Goal: Task Accomplishment & Management: Use online tool/utility

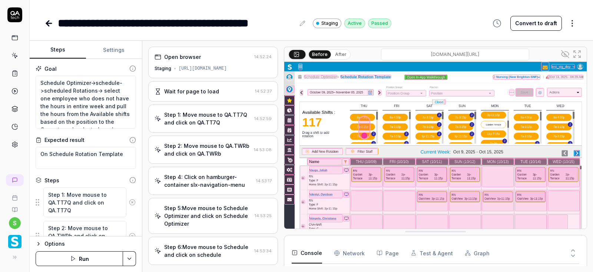
scroll to position [690, 0]
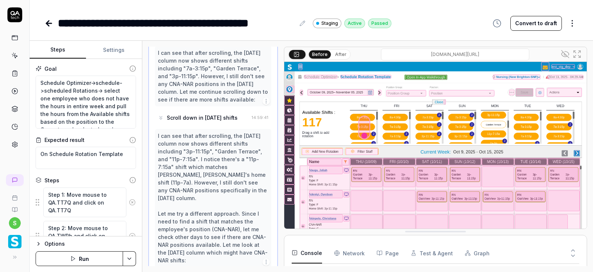
type textarea "*"
click at [301, 26] on icon at bounding box center [302, 23] width 6 height 6
click at [148, 29] on div "**********" at bounding box center [176, 23] width 237 height 17
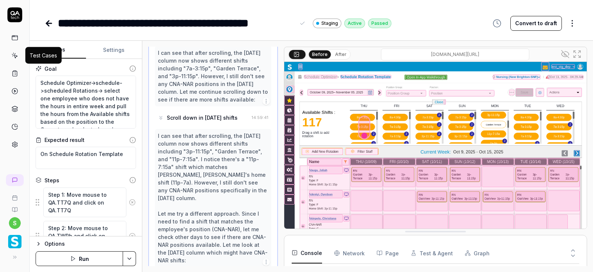
click at [16, 56] on icon at bounding box center [15, 56] width 3 height 3
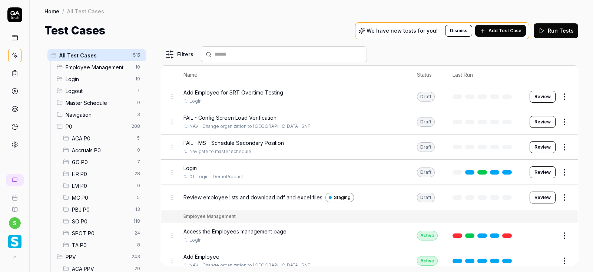
click at [87, 222] on span "SO P0" at bounding box center [100, 222] width 57 height 8
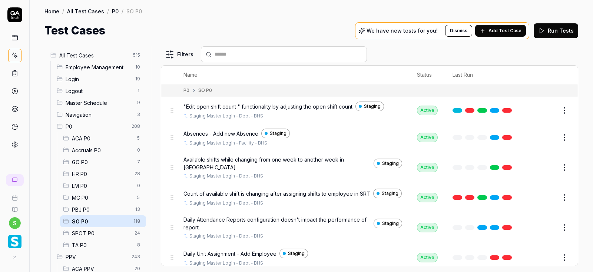
click at [221, 55] on input "text" at bounding box center [288, 54] width 147 height 8
paste input "**********"
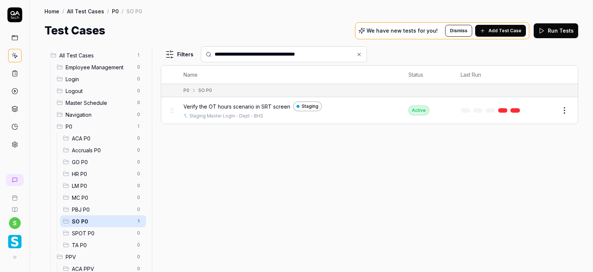
type input "**********"
click at [565, 112] on html "**********" at bounding box center [296, 136] width 593 height 272
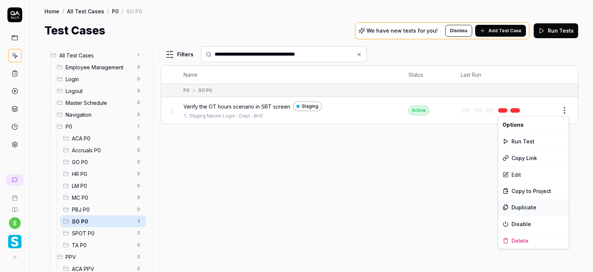
click at [523, 207] on div "Duplicate" at bounding box center [533, 207] width 70 height 16
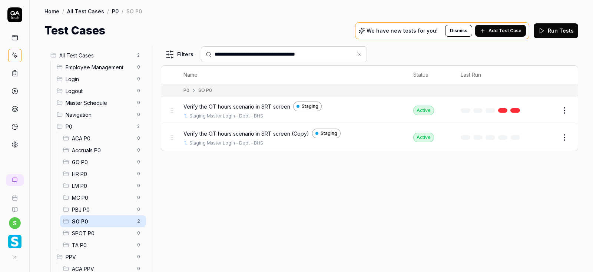
click at [542, 136] on button "Edit" at bounding box center [547, 138] width 18 height 12
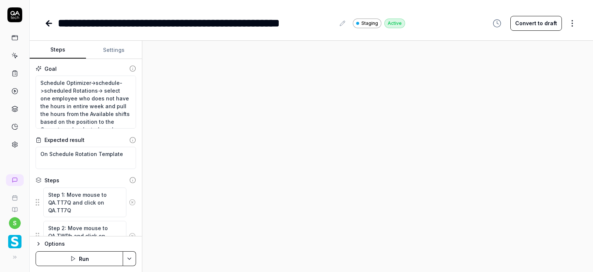
type textarea "*"
click at [103, 97] on textarea "Schedule Optimizer->schedule->scheduled Rotations-> select one employee who doe…" at bounding box center [86, 102] width 100 height 53
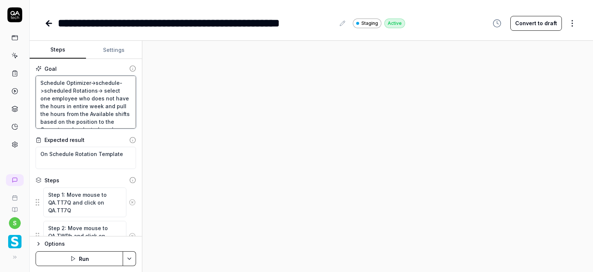
click at [103, 97] on textarea "Schedule Optimizer->schedule->scheduled Rotations-> select one employee who doe…" at bounding box center [86, 102] width 100 height 53
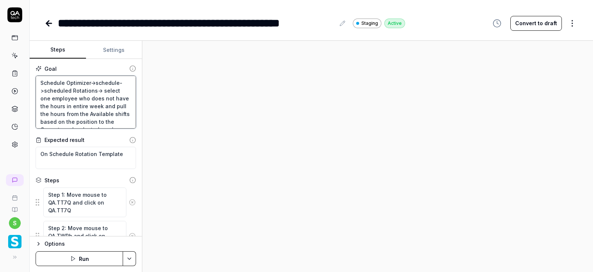
click at [103, 97] on textarea "Schedule Optimizer->schedule->scheduled Rotations-> select one employee who doe…" at bounding box center [86, 102] width 100 height 53
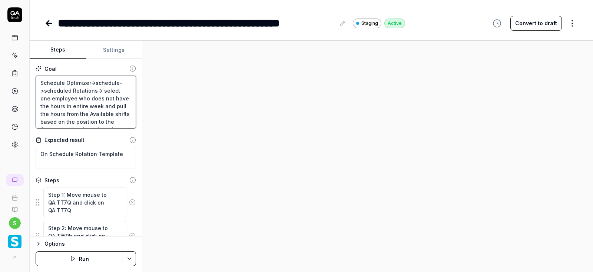
click at [80, 102] on textarea "Schedule Optimizer->schedule->scheduled Rotations-> select one employee who doe…" at bounding box center [86, 102] width 100 height 53
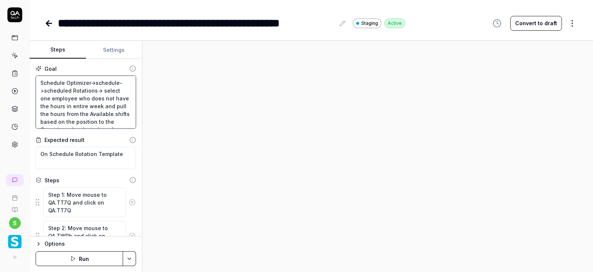
click at [80, 102] on textarea "Schedule Optimizer->schedule->scheduled Rotations-> select one employee who doe…" at bounding box center [86, 102] width 100 height 53
type textarea "A"
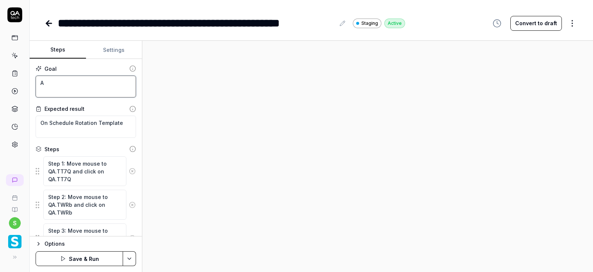
type textarea "*"
type textarea "Ad"
type textarea "*"
type textarea "Add"
type textarea "*"
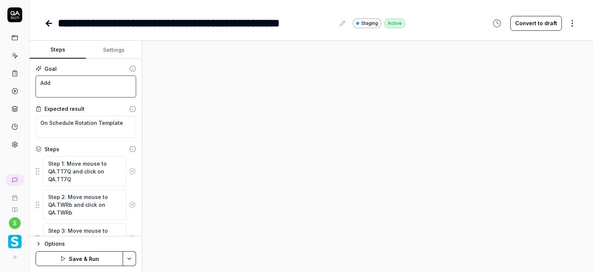
type textarea "Adde"
type textarea "*"
type textarea "Added"
type textarea "*"
type textarea "Added"
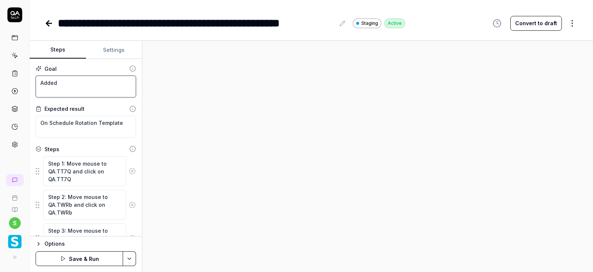
type textarea "*"
type textarea "Added ro"
type textarea "*"
type textarea "Added rot"
type textarea "*"
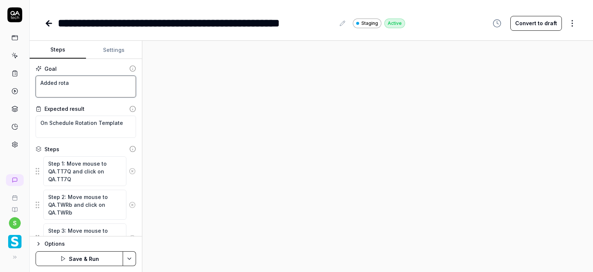
type textarea "Added rotat"
type textarea "*"
type textarea "Added rotati"
type textarea "*"
type textarea "Added rotatio"
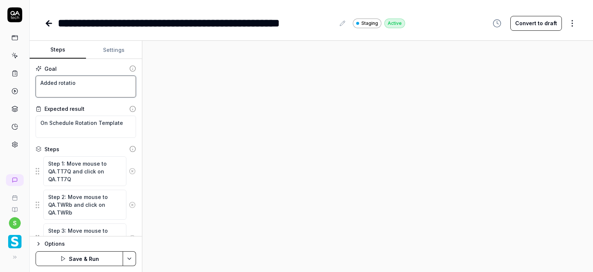
type textarea "*"
type textarea "Added rotation"
type textarea "*"
type textarea "Added rotations"
type textarea "*"
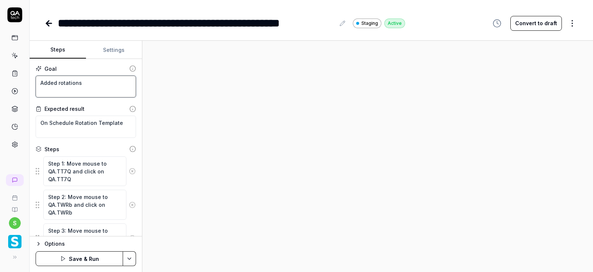
type textarea "Added rotations/"
type textarea "*"
type textarea "Added rotations/s"
type textarea "*"
type textarea "Added rotations/sh"
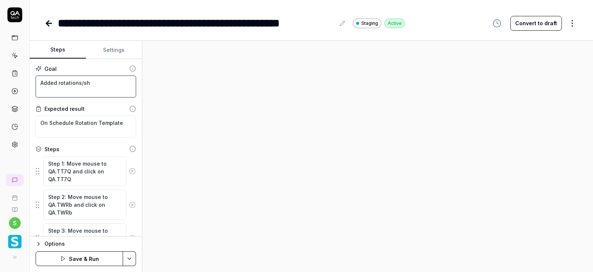
type textarea "*"
type textarea "Added rotations/shi"
type textarea "*"
type textarea "Added rotations/shif"
type textarea "*"
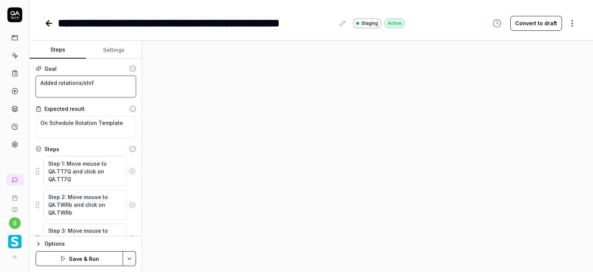
type textarea "Added rotations/shift"
type textarea "*"
type textarea "Added rotations/shift"
type textarea "*"
type textarea "Added rotations/shift o"
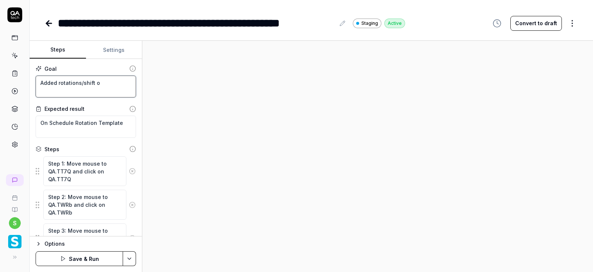
type textarea "*"
type textarea "Added rotations/shift on"
type textarea "*"
type textarea "Added rotations/shift on"
type textarea "*"
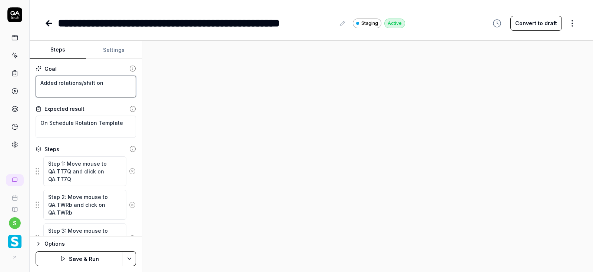
type textarea "Added rotations/shifts on"
type textarea "*"
type textarea "Added rotations/shifts on"
type textarea "*"
type textarea "Added rotations/shifts on S"
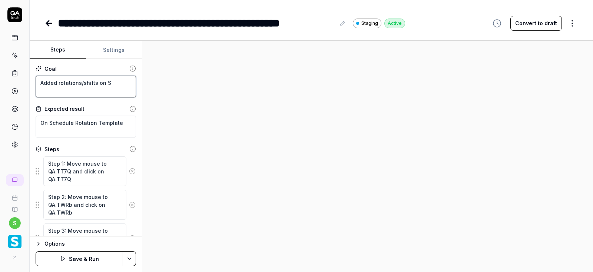
type textarea "*"
type textarea "Added rotations/shifts on Sc"
type textarea "*"
type textarea "Added rotations/shifts on Sch"
type textarea "*"
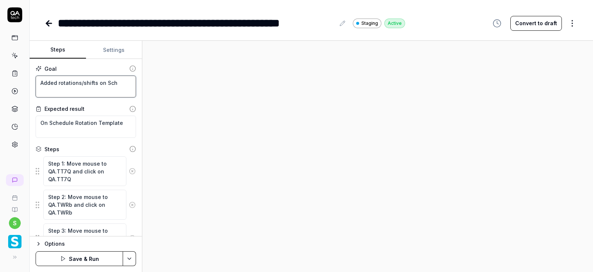
type textarea "Added rotations/shifts on Sche"
type textarea "*"
type textarea "Added rotations/shifts on [PERSON_NAME]"
type textarea "*"
type textarea "Added rotations/shifts on Sche"
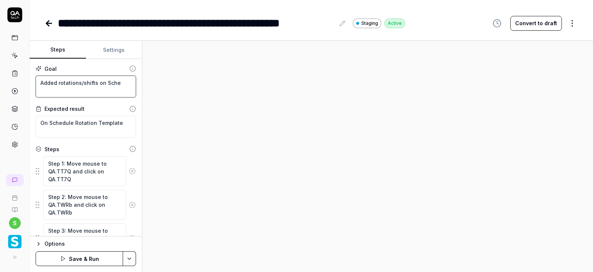
type textarea "*"
type textarea "Added rotations/shifts on Sched"
type textarea "*"
type textarea "Added rotations/shifts on Schedu"
type textarea "*"
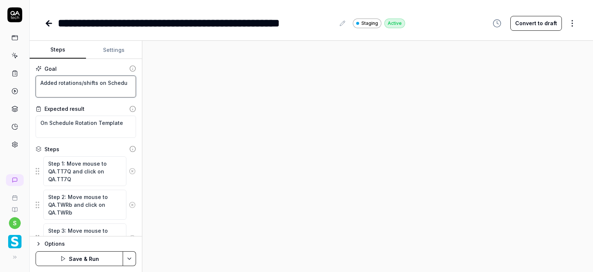
type textarea "Added rotations/shifts on Schedul"
type textarea "*"
type textarea "Added rotations/shifts on Schedule"
type textarea "*"
type textarea "Added rotations/shifts on Schedule"
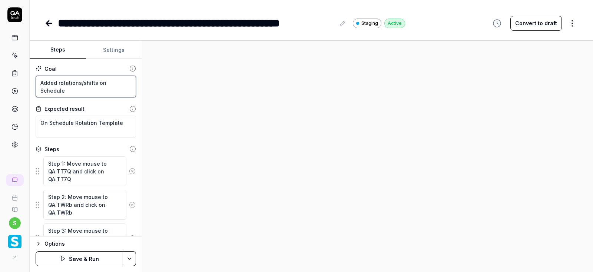
type textarea "*"
type textarea "Added rotations/shifts on Schedule R"
type textarea "*"
type textarea "Added rotations/shifts on Schedule Ro"
type textarea "*"
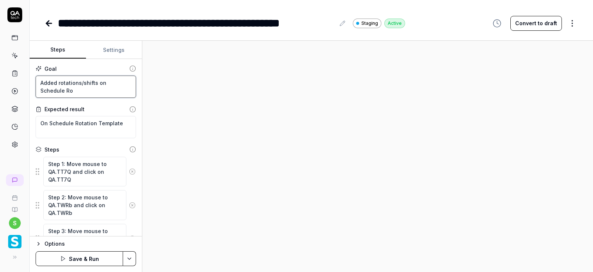
type textarea "Added rotations/shifts on Schedule Rot"
type textarea "*"
type textarea "Added rotations/shifts on Schedule Rota"
type textarea "*"
type textarea "Added rotations/shifts on Schedule Rotat"
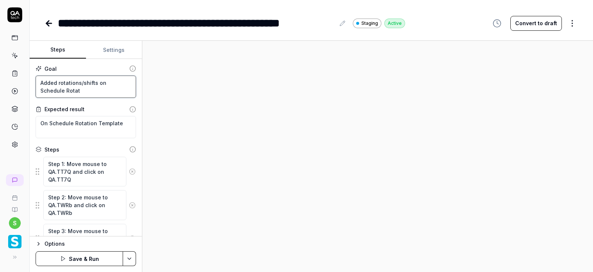
type textarea "*"
type textarea "Added rotations/shifts on Schedule Rotati"
type textarea "*"
type textarea "Added rotations/shifts on Schedule Rotatio"
type textarea "*"
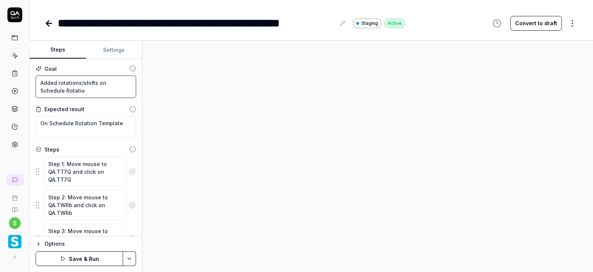
type textarea "Added rotations/shifts on Schedule Rotation"
type textarea "*"
type textarea "Added rotations/shifts on Schedule Rotation"
type textarea "*"
type textarea "Added rotations/shifts on Schedule Rotation t"
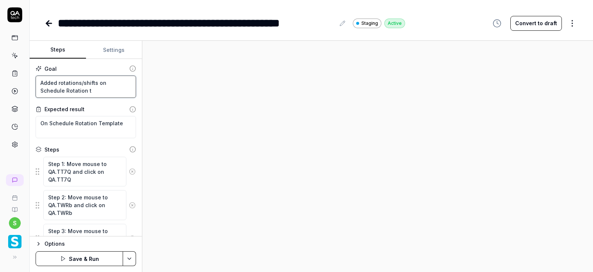
type textarea "*"
type textarea "Added rotations/shifts on Schedule Rotation te"
type textarea "*"
type textarea "Added rotations/shifts on Schedule Rotation tem"
type textarea "*"
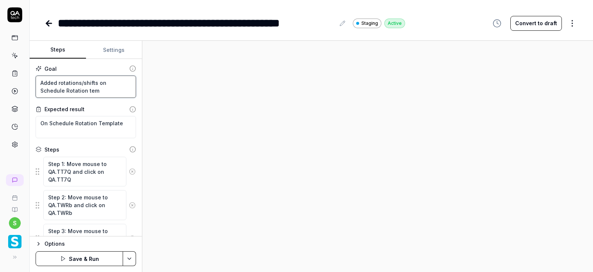
type textarea "Added rotations/shifts on Schedule Rotation temp"
type textarea "*"
type textarea "Added rotations/shifts on Schedule Rotation templ"
type textarea "*"
type textarea "Added rotations/shifts on Schedule Rotation templa"
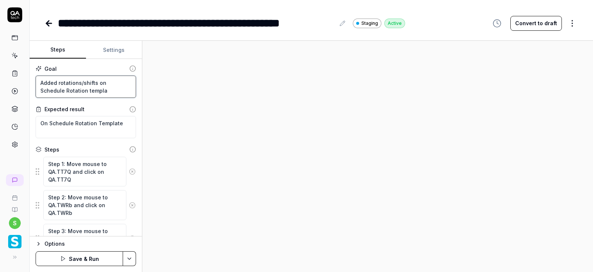
type textarea "*"
type textarea "Added rotations/shifts on Schedule Rotation templat"
type textarea "*"
type textarea "Added rotations/shifts on Schedule Rotation template"
type textarea "*"
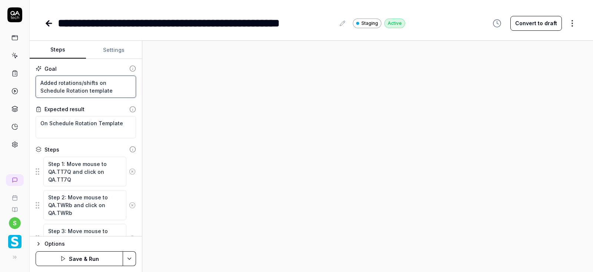
type textarea "Added rotations/shifts on Schedule Rotation template"
type textarea "*"
type textarea "Added rotations/shifts on Schedule Rotation template s"
type textarea "*"
type textarea "Added rotations/shifts on Schedule Rotation template sh"
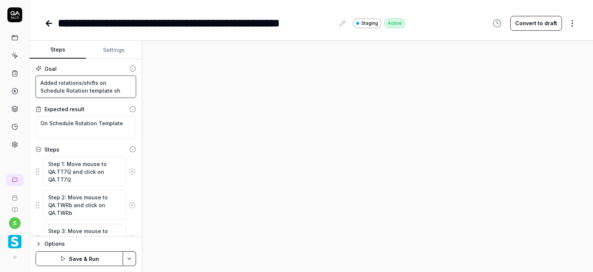
type textarea "*"
type textarea "Added rotations/shifts on Schedule Rotation template sho"
type textarea "*"
type textarea "Added rotations/shifts on Schedule Rotation template shou"
type textarea "*"
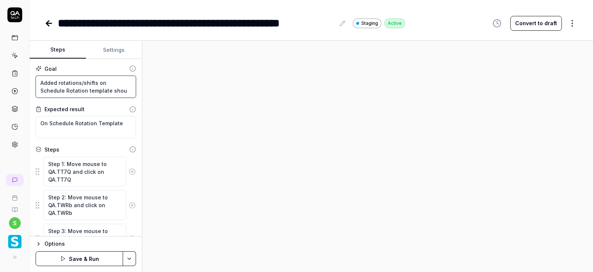
type textarea "Added rotations/shifts on Schedule Rotation template shoul"
type textarea "*"
type textarea "Added rotations/shifts on Schedule Rotation template should"
type textarea "*"
type textarea "Added rotations/shifts on Schedule Rotation template should"
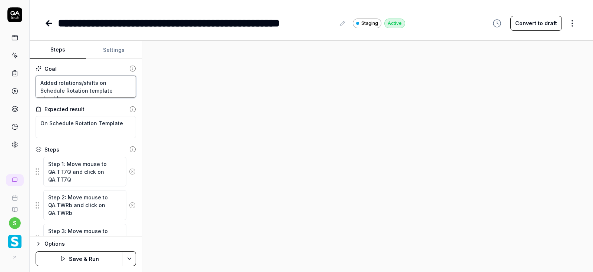
type textarea "*"
type textarea "Added rotations/shifts on Schedule Rotation template should m"
type textarea "*"
type textarea "Added rotations/shifts on Schedule Rotation template should ma"
type textarea "*"
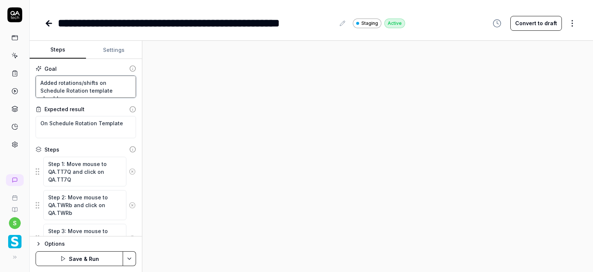
type textarea "Added rotations/shifts on Schedule Rotation template should mat"
type textarea "*"
type textarea "Added rotations/shifts on Schedule Rotation template should matc"
type textarea "*"
type textarea "Added rotations/shifts on Schedule Rotation template should match"
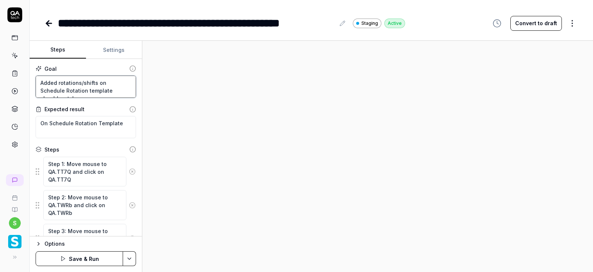
type textarea "*"
type textarea "Added rotations/shifts on Schedule Rotation template should match"
type textarea "*"
type textarea "Added rotations/shifts on Schedule Rotation template should match w"
type textarea "*"
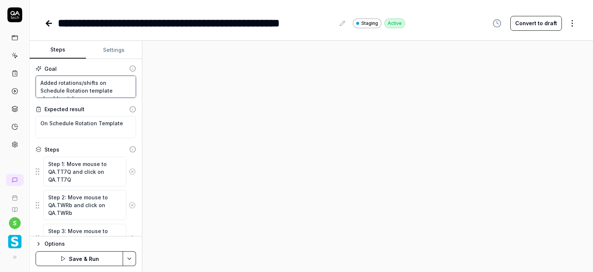
type textarea "Added rotations/shifts on Schedule Rotation template should match wi"
type textarea "*"
type textarea "Added rotations/shifts on Schedule Rotation template should match wit"
type textarea "*"
type textarea "Added rotations/shifts on Schedule Rotation template should match with"
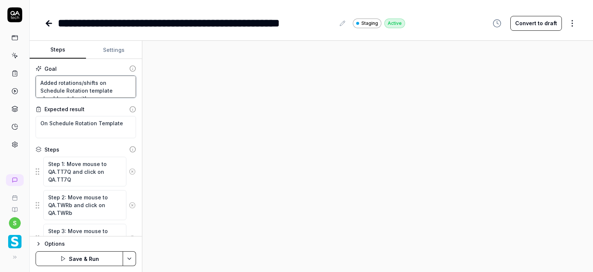
type textarea "*"
type textarea "Added rotations/shifts on Schedule Rotation template should match with"
type textarea "*"
type textarea "Added rotations/shifts on Schedule Rotation template should match with t"
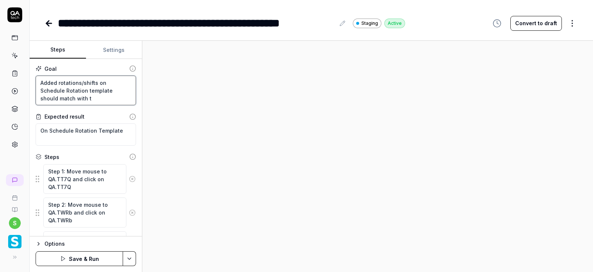
type textarea "*"
type textarea "Added rotations/shifts on Schedule Rotation template should match with th"
type textarea "*"
type textarea "Added rotations/shifts on Schedule Rotation template should match with the"
type textarea "*"
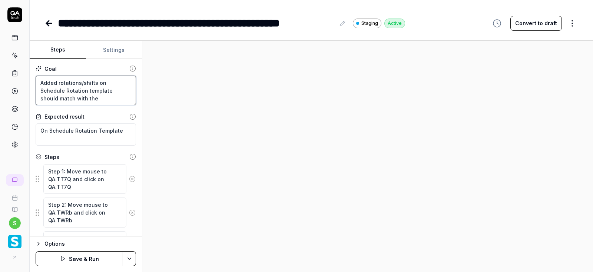
type textarea "Added rotations/shifts on Schedule Rotation template should match with the"
type textarea "*"
type textarea "Added rotations/shifts on Schedule Rotation template should match with the r"
type textarea "*"
type textarea "Added rotations/shifts on Schedule Rotation template should match with the ro"
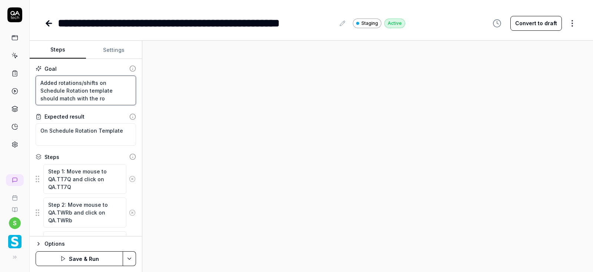
type textarea "*"
type textarea "Added rotations/shifts on Schedule Rotation template should match with the rot"
type textarea "*"
type textarea "Added rotations/shifts on Schedule Rotation template should match with the rota"
type textarea "*"
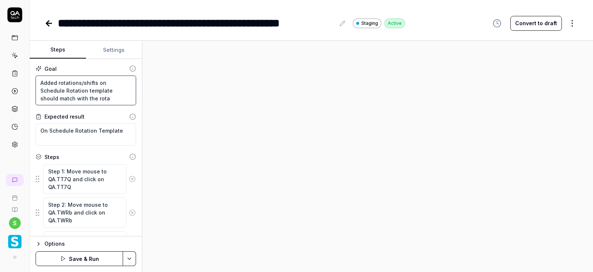
type textarea "Added rotations/shifts on Schedule Rotation template should match with the rotat"
type textarea "*"
type textarea "Added rotations/shifts on Schedule Rotation template should match with the rota…"
type textarea "*"
type textarea "Added rotations/shifts on Schedule Rotation template should match with the rota…"
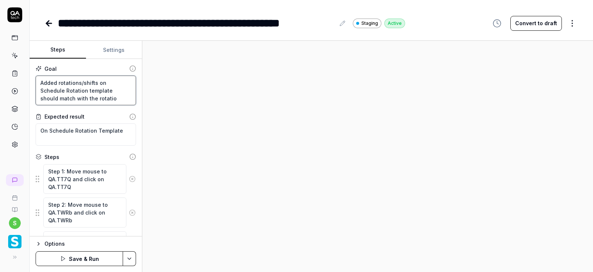
type textarea "*"
type textarea "Added rotations/shifts on Schedule Rotation template should match with the rota…"
type textarea "*"
type textarea "Added rotations/shifts on Schedule Rotation template should match with the rota…"
type textarea "*"
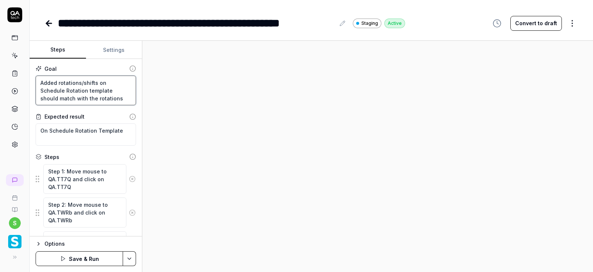
type textarea "Added rotations/shifts on Schedule Rotation template should match with the rota…"
type textarea "*"
type textarea "Added rotations/shifts on Schedule Rotation template should match with the rota…"
type textarea "*"
type textarea "Added rotations/shifts on Schedule Rotation template should match with the rota…"
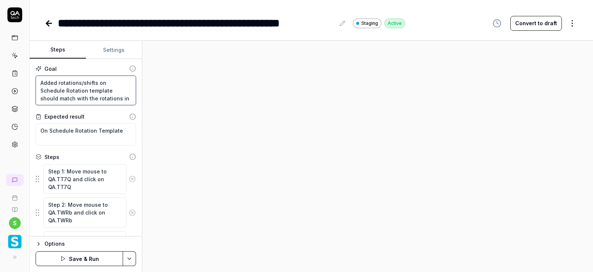
type textarea "*"
type textarea "Added rotations/shifts on Schedule Rotation template should match with the rota…"
type textarea "*"
type textarea "Added rotations/shifts on Schedule Rotation template should match with the rota…"
type textarea "*"
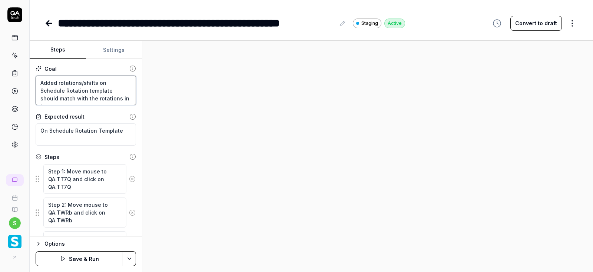
type textarea "Added rotations/shifts on Schedule Rotation template should match with the rota…"
type textarea "*"
type textarea "Added rotations/shifts on Schedule Rotation template should match with the rota…"
type textarea "*"
type textarea "Added rotations/shifts on Schedule Rotation template should match with the rota…"
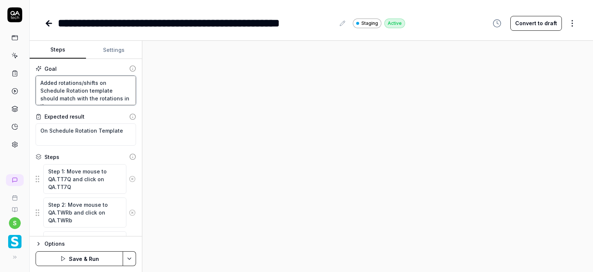
type textarea "*"
type textarea "Added rotations/shifts on Schedule Rotation template should match with the rota…"
type textarea "*"
type textarea "Added rotations/shifts on Schedule Rotation template should match with the rota…"
type textarea "*"
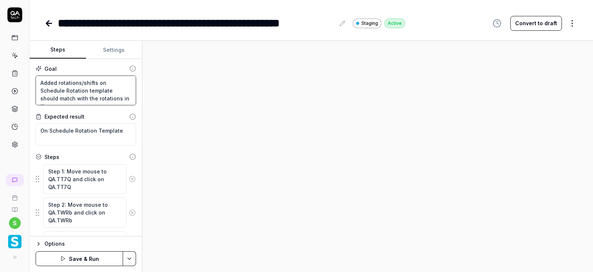
type textarea "Added rotations/shifts on Schedule Rotation template should match with the rota…"
type textarea "*"
type textarea "Added rotations/shifts on Schedule Rotation template should match with the rota…"
type textarea "*"
type textarea "Added rotations/shifts on Schedule Rotation template should match with the rota…"
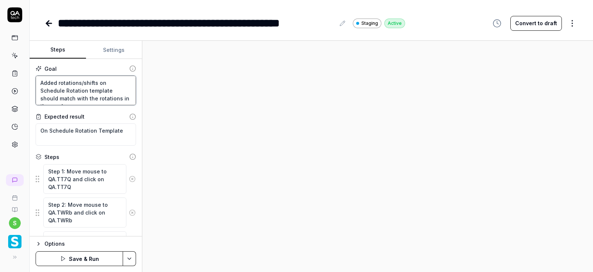
type textarea "*"
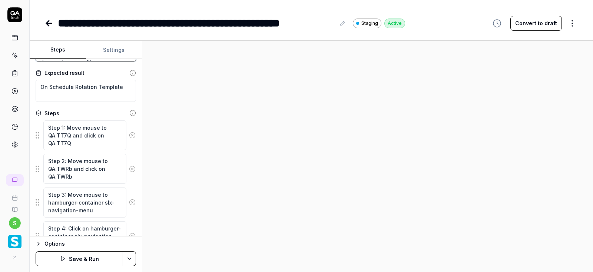
scroll to position [44, 0]
click at [342, 23] on icon at bounding box center [342, 23] width 6 height 6
click at [243, 24] on div "**********" at bounding box center [196, 23] width 277 height 17
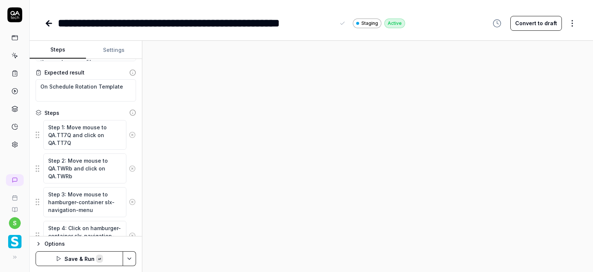
paste div
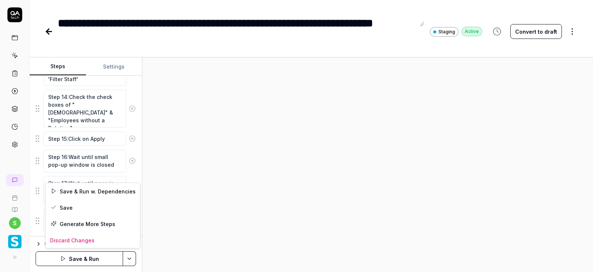
scroll to position [491, 0]
click at [131, 259] on html "**********" at bounding box center [296, 136] width 593 height 272
click at [66, 207] on div "Save" at bounding box center [93, 207] width 94 height 16
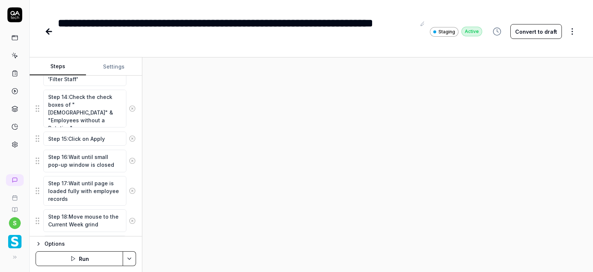
click at [84, 261] on button "Run" at bounding box center [79, 258] width 87 height 15
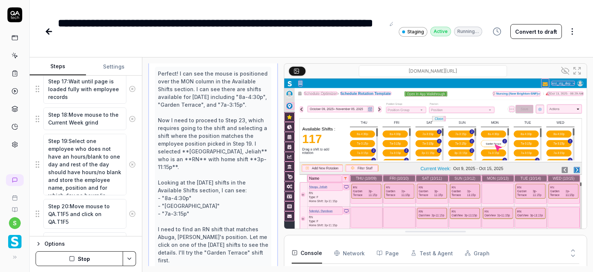
scroll to position [587, 0]
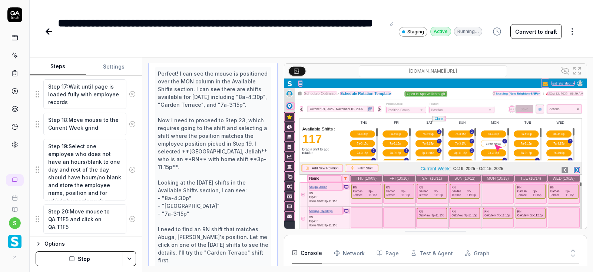
click at [88, 258] on button "Stop" at bounding box center [79, 258] width 87 height 15
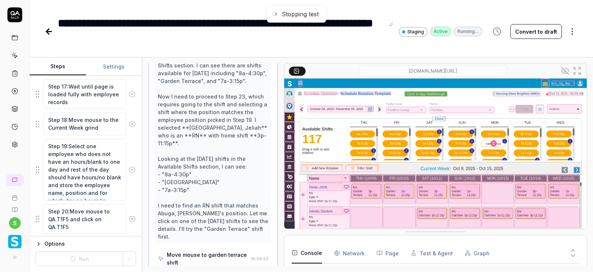
scroll to position [587, 0]
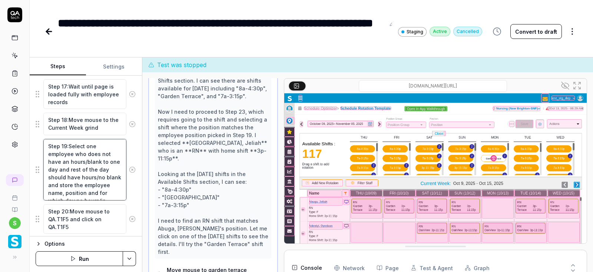
click at [64, 152] on textarea "Step 19:Select one employee who does not have an hours/blank to one day and res…" at bounding box center [84, 170] width 83 height 62
click at [72, 183] on textarea "Step 19:Select one employee who has no hours/blank for full week and store the …" at bounding box center [84, 165] width 83 height 53
drag, startPoint x: 71, startPoint y: 183, endPoint x: 46, endPoint y: 176, distance: 25.7
click at [46, 176] on textarea "Step 19:Select one employee who has no hours/blank for full week and store the …" at bounding box center [84, 165] width 83 height 53
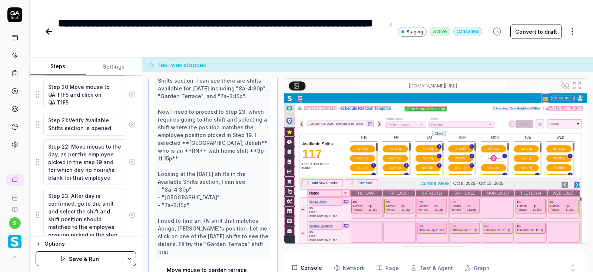
scroll to position [692, 0]
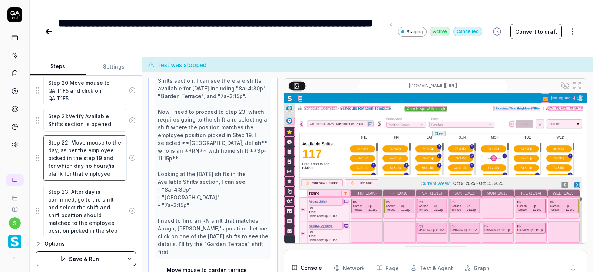
click at [121, 141] on textarea "Step 22: Move mouse to the day, as per the employee picked in the step 19 and f…" at bounding box center [84, 158] width 83 height 46
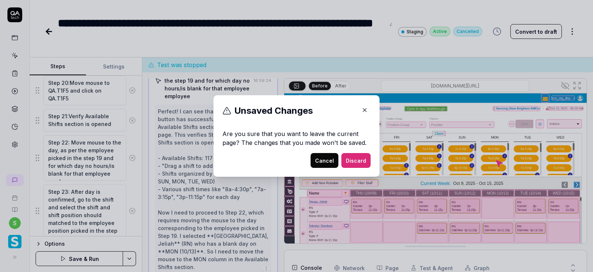
scroll to position [108, 0]
click at [324, 162] on button "Cancel" at bounding box center [325, 160] width 28 height 15
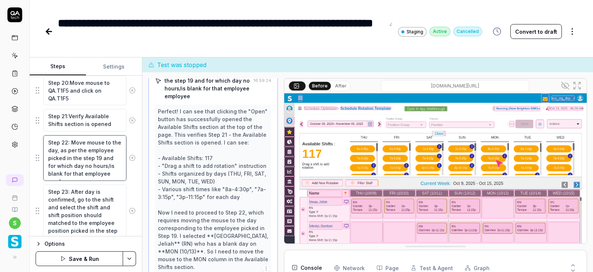
drag, startPoint x: 46, startPoint y: 150, endPoint x: 97, endPoint y: 210, distance: 79.1
click at [97, 181] on textarea "Step 22: Move mouse to the day, as per the employee picked in the step 19 and f…" at bounding box center [84, 158] width 83 height 46
click at [89, 150] on textarea "Step 22: Move mouse to the day, as per the employee picked in the step 19 and f…" at bounding box center [84, 158] width 83 height 46
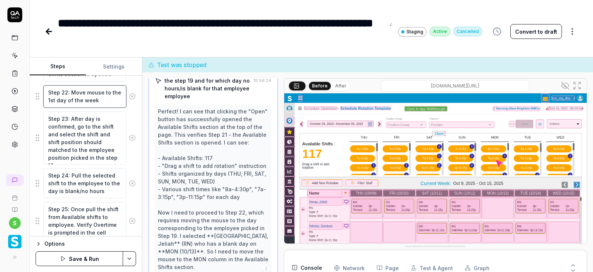
scroll to position [765, 0]
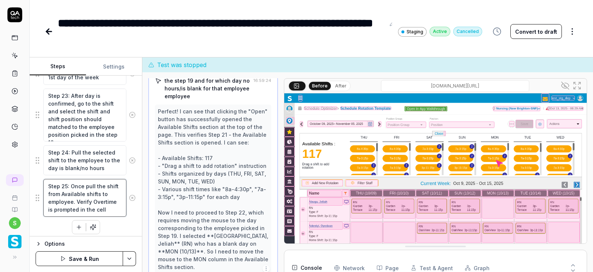
drag, startPoint x: 75, startPoint y: 199, endPoint x: 112, endPoint y: 207, distance: 38.2
click at [112, 207] on textarea "Step 25: Once pull the shift from Available shifts to employee. Verify Overtime…" at bounding box center [84, 198] width 83 height 38
drag, startPoint x: 92, startPoint y: 198, endPoint x: 116, endPoint y: 212, distance: 28.5
click at [116, 212] on textarea "Step 25: Once pull the shift from Available shifts to employee. Verify Overtime…" at bounding box center [84, 198] width 83 height 38
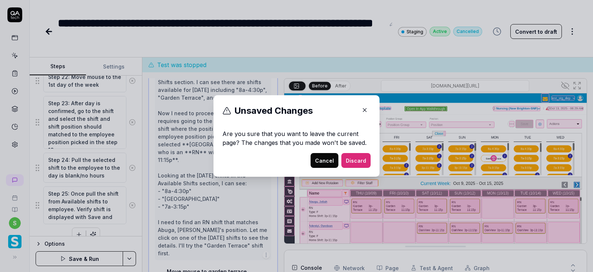
scroll to position [587, 0]
click at [324, 156] on button "Cancel" at bounding box center [325, 160] width 28 height 15
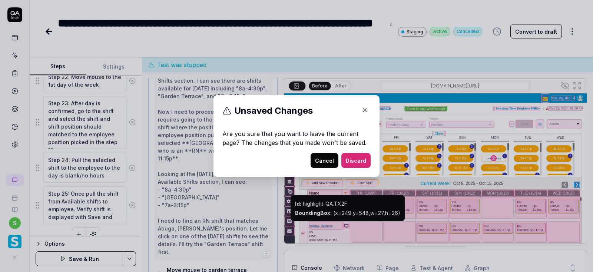
scroll to position [108, 0]
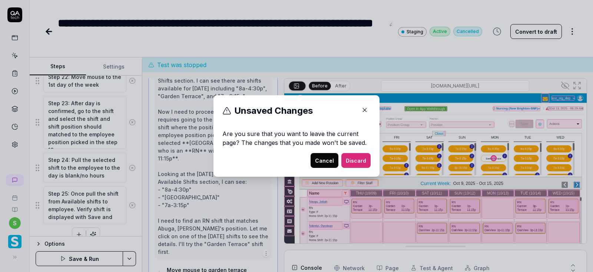
click at [326, 159] on button "Cancel" at bounding box center [325, 160] width 28 height 15
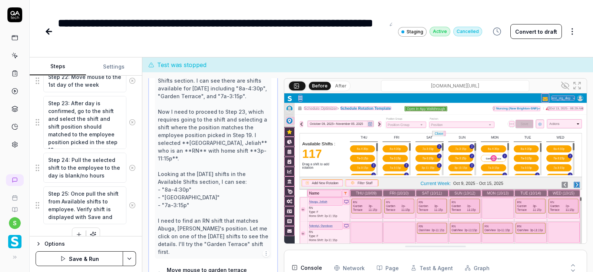
scroll to position [765, 0]
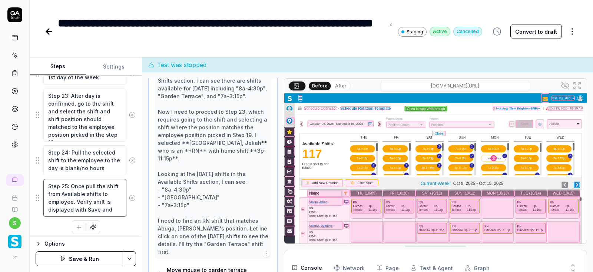
click at [115, 210] on textarea "Step 25: Once pull the shift from Available shifts to employee. Verify shift is…" at bounding box center [84, 198] width 83 height 38
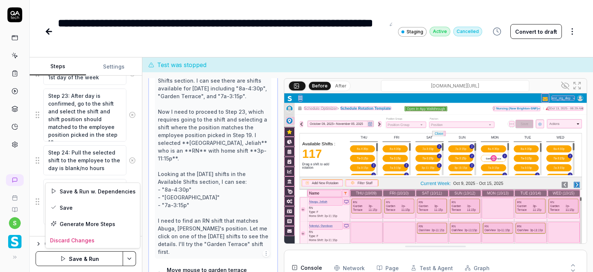
click at [132, 258] on html "**********" at bounding box center [296, 136] width 593 height 272
click at [72, 206] on div "Save" at bounding box center [93, 207] width 94 height 16
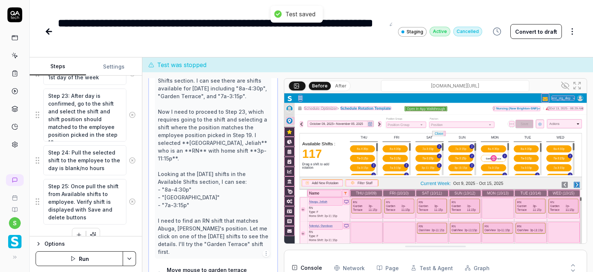
scroll to position [606, 0]
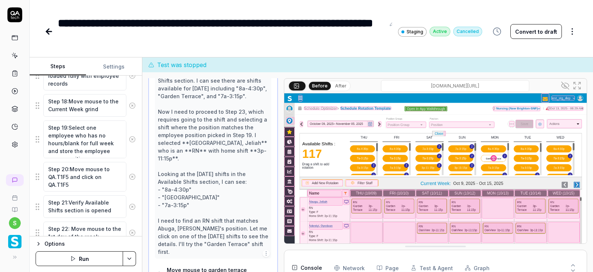
click at [80, 260] on button "Run" at bounding box center [79, 258] width 87 height 15
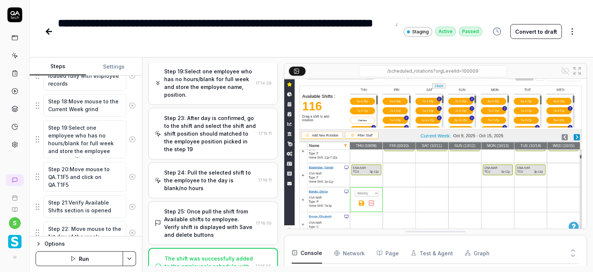
scroll to position [773, 0]
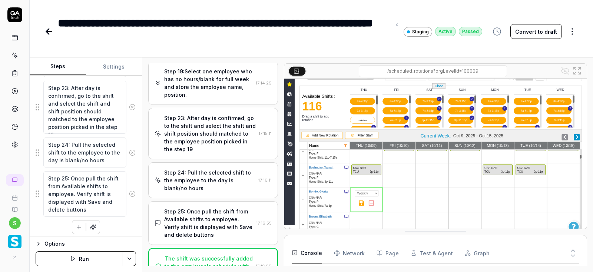
click at [78, 225] on icon "button" at bounding box center [79, 227] width 7 height 7
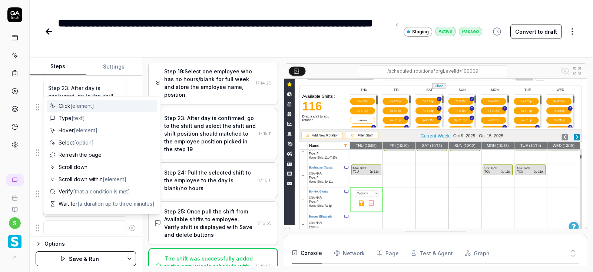
click at [67, 223] on textarea at bounding box center [84, 227] width 83 height 14
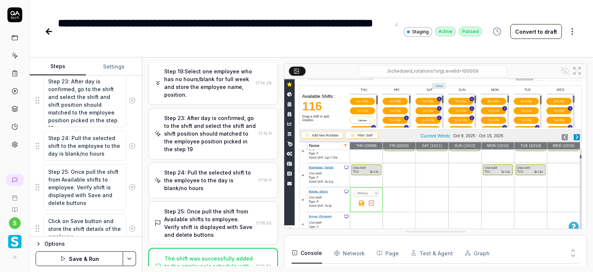
scroll to position [807, 0]
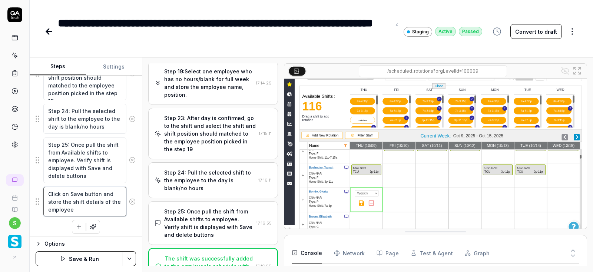
click at [113, 191] on textarea "Click on Save button and store the shift details of the employee" at bounding box center [84, 202] width 83 height 30
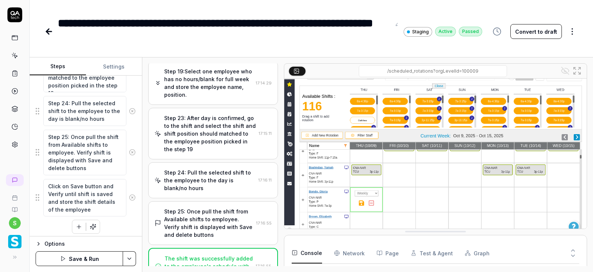
click at [78, 226] on icon "button" at bounding box center [79, 226] width 7 height 7
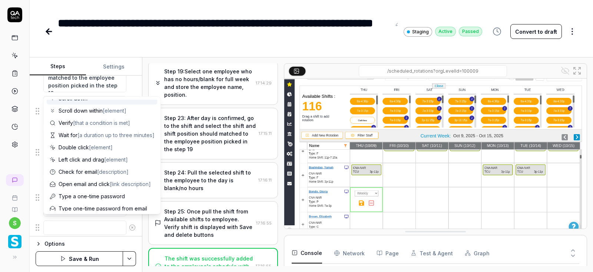
scroll to position [72, 0]
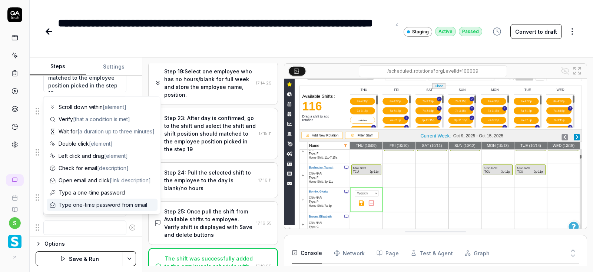
click at [64, 225] on textarea at bounding box center [84, 227] width 83 height 14
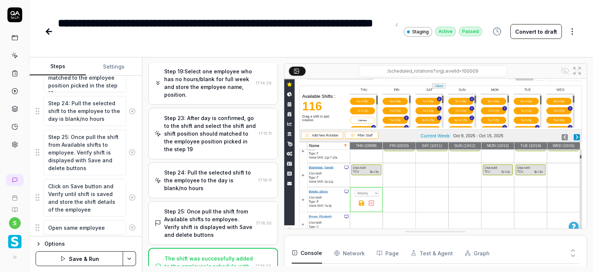
scroll to position [833, 0]
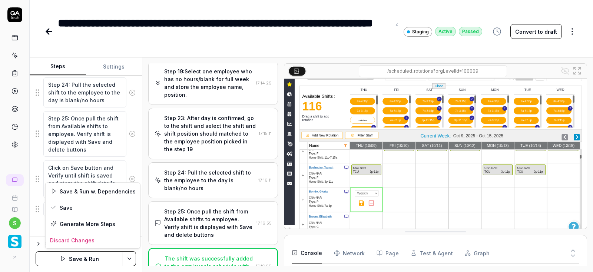
click at [129, 257] on html "**********" at bounding box center [296, 136] width 593 height 272
click at [70, 208] on div "Save" at bounding box center [93, 207] width 94 height 16
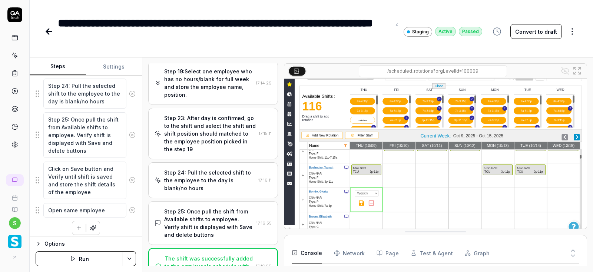
scroll to position [832, 0]
click at [86, 169] on textarea "Click on Save button and Verify until shift is saved and store the shift detail…" at bounding box center [84, 180] width 83 height 38
click at [48, 165] on textarea "Click on Save button and Verify until shift is saved and store the shift detail…" at bounding box center [84, 180] width 83 height 38
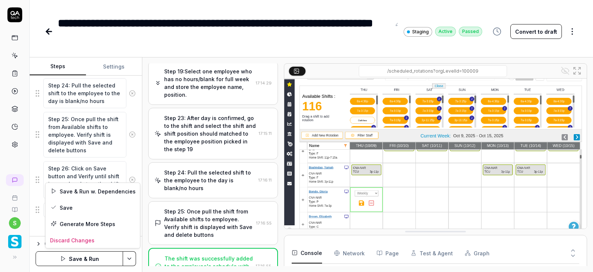
click at [129, 259] on html "**********" at bounding box center [296, 136] width 593 height 272
click at [70, 207] on div "Save" at bounding box center [93, 207] width 94 height 16
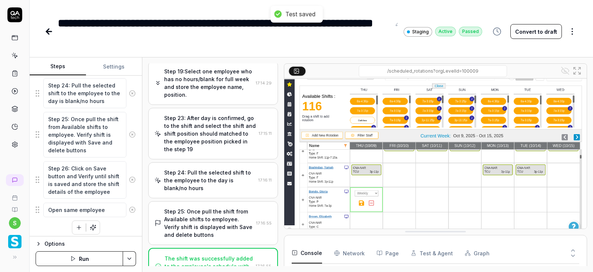
scroll to position [657, 0]
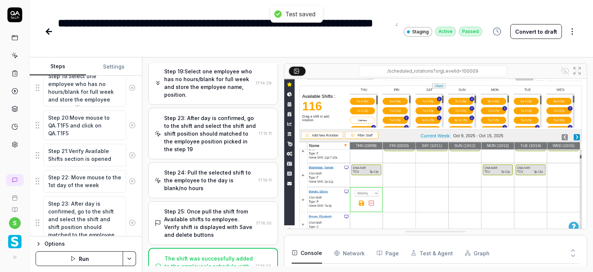
click at [80, 258] on button "Run" at bounding box center [79, 258] width 87 height 15
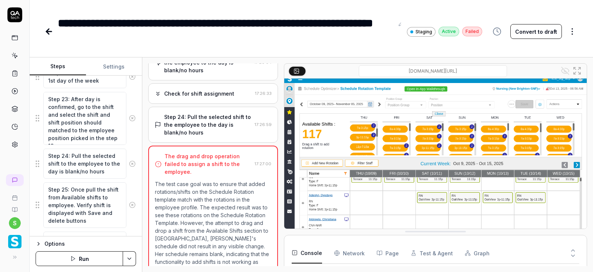
scroll to position [833, 0]
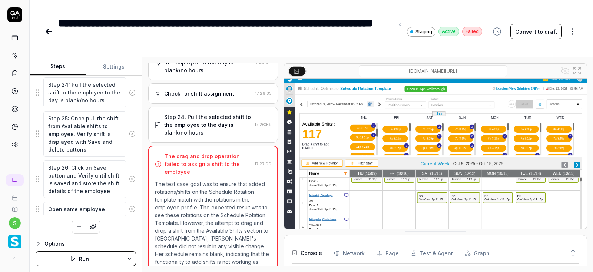
click at [208, 113] on div "Step 24: Pull the selected shift to the employee to the day is blank/no hours" at bounding box center [207, 124] width 87 height 23
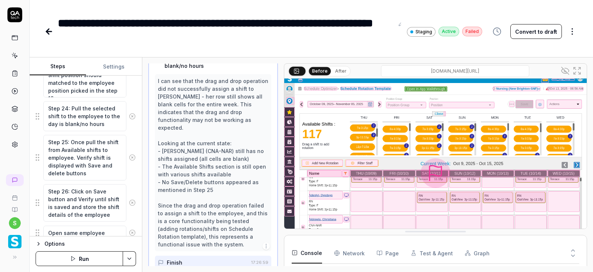
scroll to position [809, 0]
click at [116, 119] on textarea "Step 24: Pull the selected shift to the employee to the day is blank/no hours" at bounding box center [84, 117] width 83 height 30
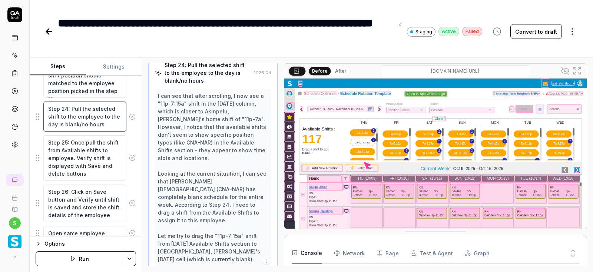
scroll to position [401, 0]
click at [49, 121] on textarea "Step 24: Pull the selected shift to the employee to the day is blank/no hours" at bounding box center [84, 117] width 83 height 30
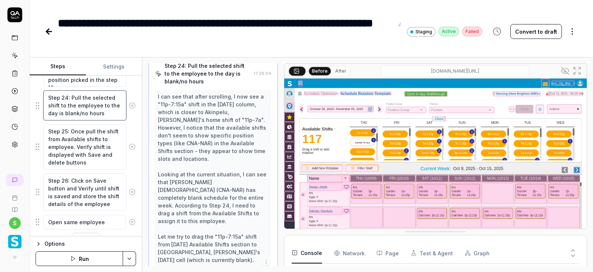
scroll to position [820, 0]
click at [56, 108] on textarea "Step 24: Pull the selected shift to the employee to the day is blank/no hours" at bounding box center [84, 106] width 83 height 30
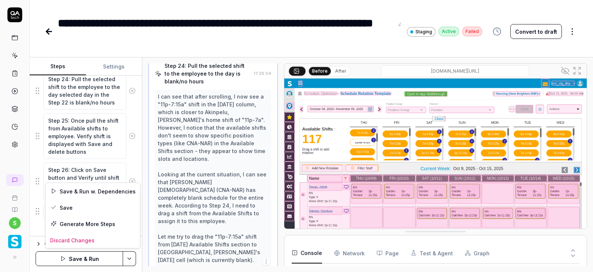
scroll to position [78, 0]
click at [127, 260] on html "**********" at bounding box center [296, 136] width 593 height 272
click at [73, 206] on div "Save" at bounding box center [93, 207] width 94 height 16
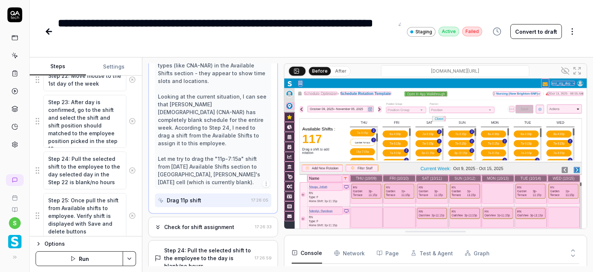
scroll to position [494, 0]
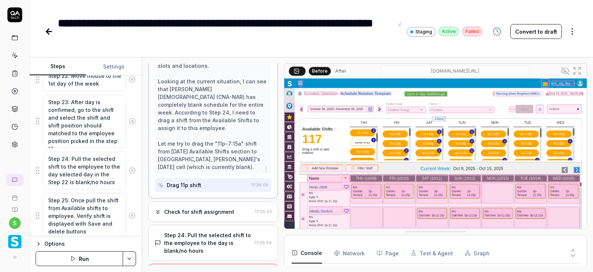
click at [215, 208] on div "Check for shift assignment" at bounding box center [199, 212] width 70 height 8
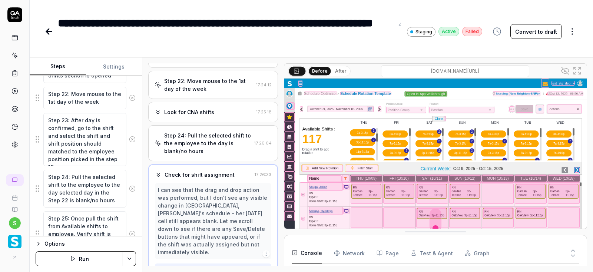
scroll to position [740, 0]
click at [96, 136] on textarea "Step 23: After day is confirmed, go to the shift and select the shift and shift…" at bounding box center [84, 140] width 83 height 53
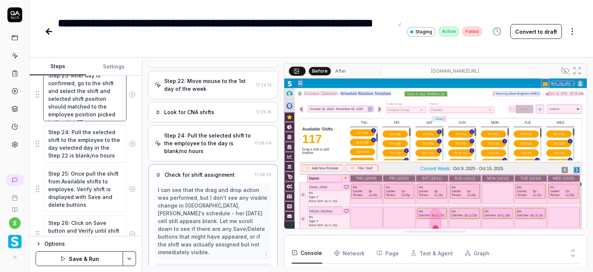
scroll to position [786, 0]
click at [70, 136] on textarea "Step 24: Pull the selected shift to the employee to the day selected day in the…" at bounding box center [84, 144] width 83 height 38
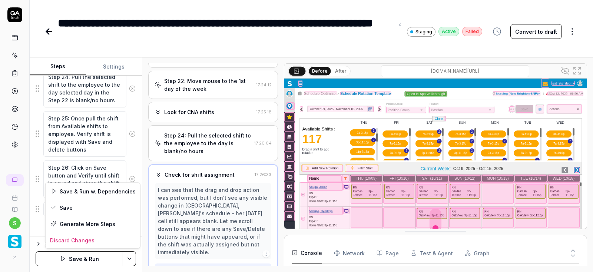
scroll to position [78, 0]
click at [130, 260] on html "**********" at bounding box center [296, 136] width 593 height 272
click at [69, 209] on div "Save" at bounding box center [93, 207] width 94 height 16
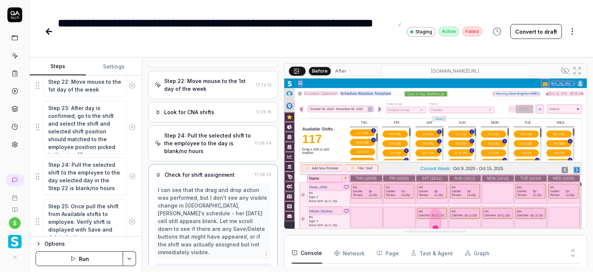
scroll to position [757, 0]
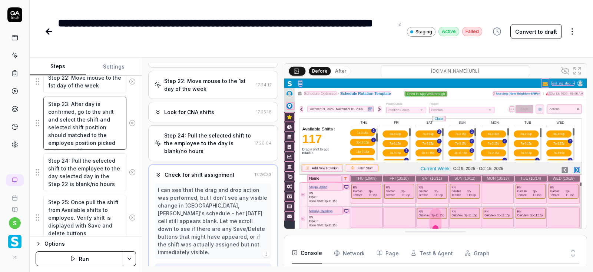
click at [112, 109] on textarea "Step 23: After day is confirmed, go to the shift and select the shift and selec…" at bounding box center [84, 123] width 83 height 53
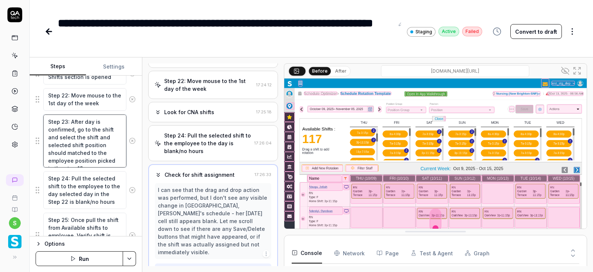
scroll to position [741, 0]
click at [116, 146] on textarea "Step 23: After day is confirmed, go to the shift and select the shift and selec…" at bounding box center [84, 139] width 83 height 53
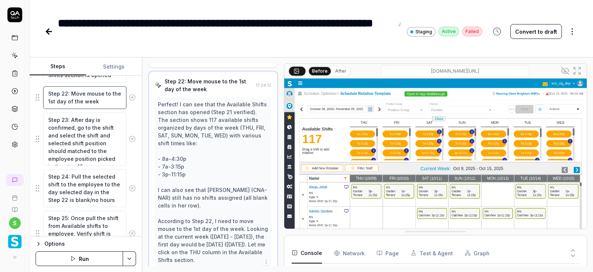
click at [106, 102] on textarea "Step 22: Move mouse to the 1st day of the week" at bounding box center [84, 97] width 83 height 23
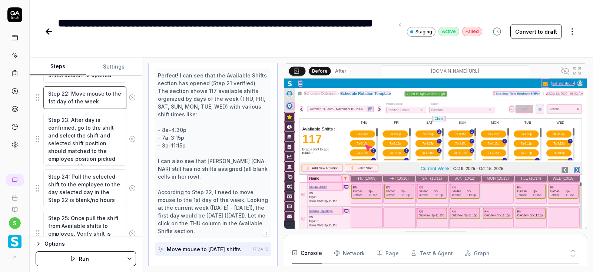
scroll to position [362, 0]
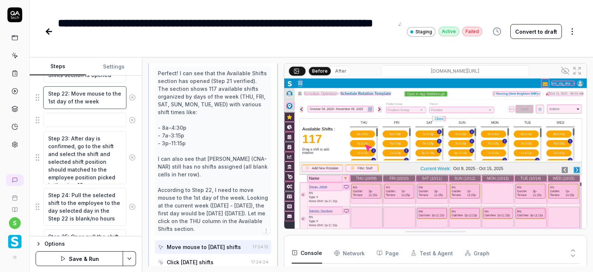
click at [103, 98] on textarea "Step 22: Move mouse to the 1st day of the week" at bounding box center [84, 97] width 83 height 23
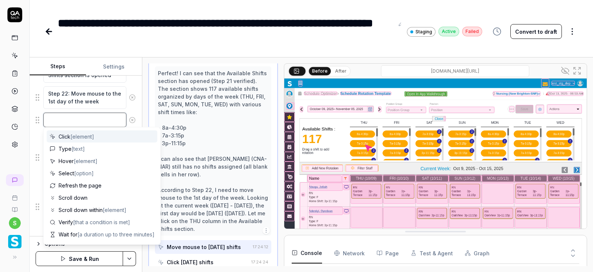
click at [68, 115] on textarea at bounding box center [84, 120] width 83 height 14
click at [66, 116] on textarea at bounding box center [84, 120] width 83 height 14
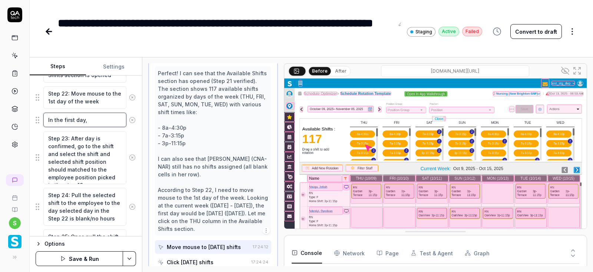
click at [102, 118] on textarea "In the first day," at bounding box center [84, 120] width 83 height 14
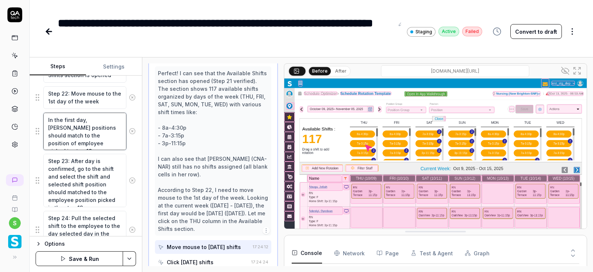
click at [50, 115] on textarea "In the first day, [PERSON_NAME] positions should match to the position of emplo…" at bounding box center [84, 132] width 83 height 38
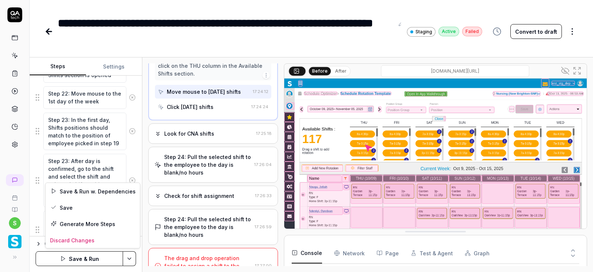
scroll to position [78, 0]
click at [133, 259] on html "**********" at bounding box center [296, 136] width 593 height 272
click at [71, 208] on div "Save" at bounding box center [93, 207] width 94 height 16
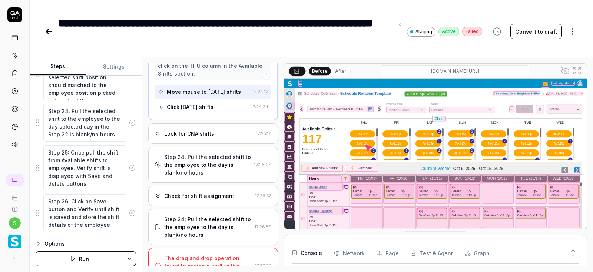
scroll to position [882, 0]
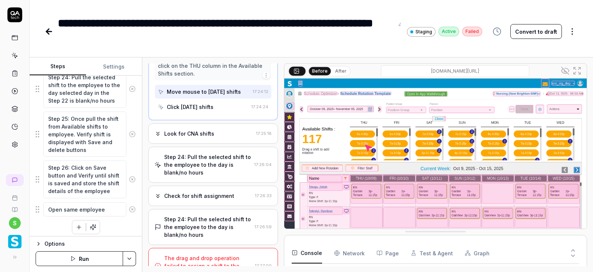
click at [93, 259] on button "Run" at bounding box center [79, 258] width 87 height 15
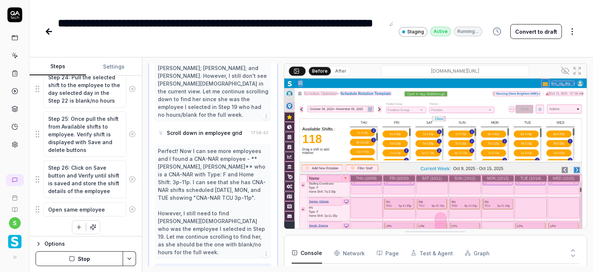
scroll to position [862, 0]
click at [101, 188] on textarea "Step 26: Click on Save button and Verify until shift is saved and store the shi…" at bounding box center [84, 179] width 83 height 38
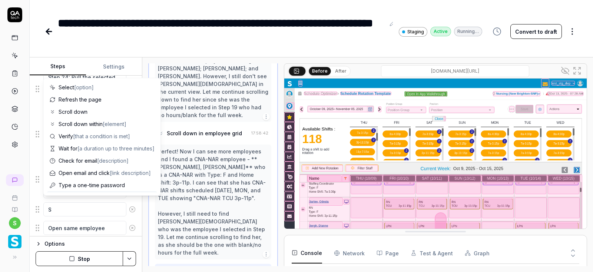
click at [131, 207] on icon at bounding box center [132, 209] width 7 height 7
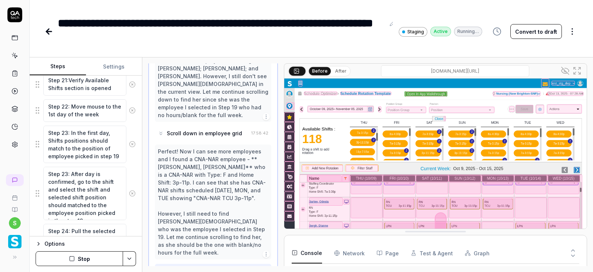
scroll to position [732, 0]
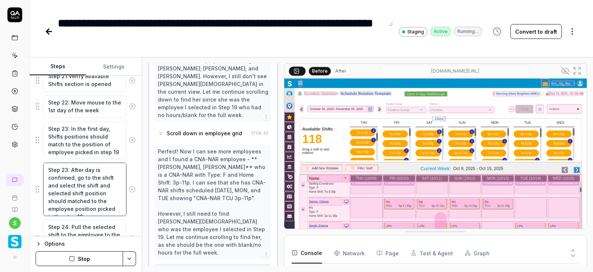
click at [66, 166] on textarea "Step 23: After day is confirmed, go to the shift and select the shift and selec…" at bounding box center [84, 189] width 83 height 53
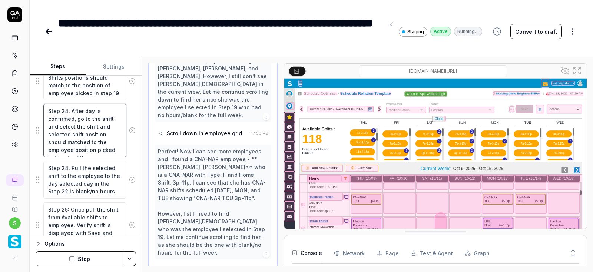
scroll to position [805, 0]
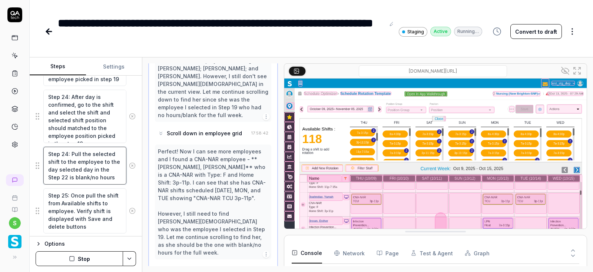
click at [68, 153] on textarea "Step 24: Pull the selected shift to the employee to the day selected day in the…" at bounding box center [84, 166] width 83 height 38
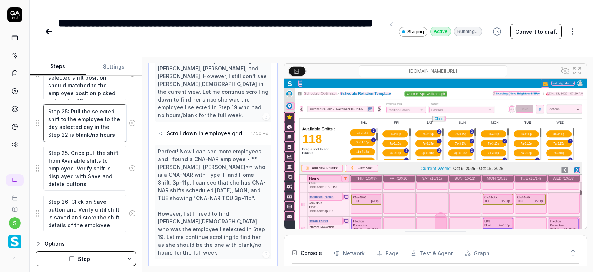
scroll to position [882, 0]
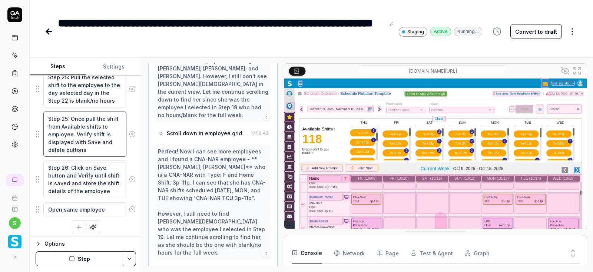
click at [66, 117] on textarea "Step 25: Once pull the shift from Available shifts to employee. Verify shift is…" at bounding box center [84, 135] width 83 height 46
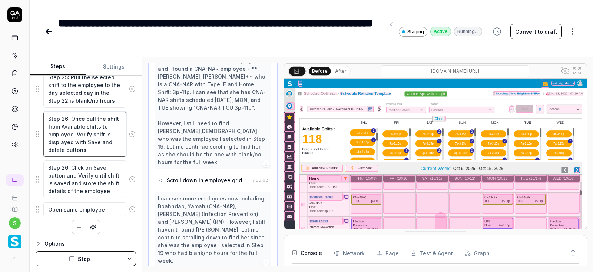
scroll to position [953, 0]
click at [67, 166] on textarea "Step 26: Click on Save button and Verify until shift is saved and store the shi…" at bounding box center [84, 179] width 83 height 38
click at [89, 257] on button "Stop" at bounding box center [79, 258] width 87 height 15
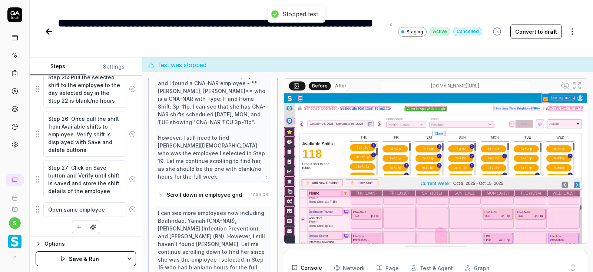
scroll to position [123, 0]
click at [134, 258] on html "**********" at bounding box center [296, 136] width 593 height 272
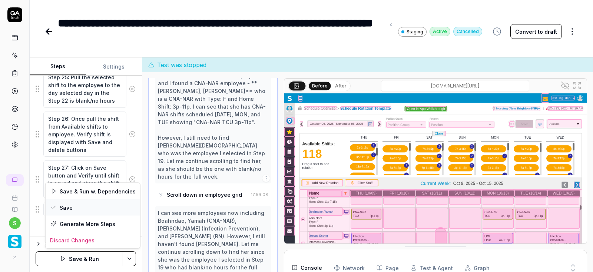
click at [70, 209] on div "Save" at bounding box center [93, 207] width 94 height 16
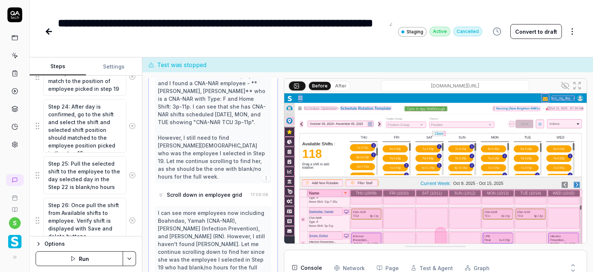
scroll to position [882, 0]
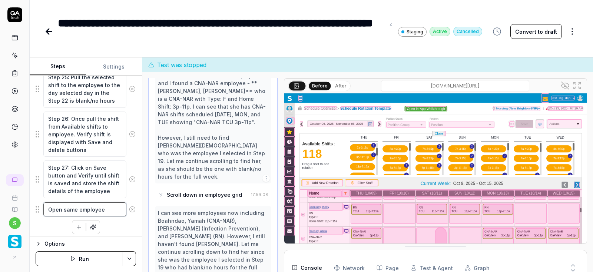
click at [110, 203] on textarea "Open same employee" at bounding box center [84, 209] width 83 height 14
click at [47, 208] on textarea "Open same employee" at bounding box center [84, 209] width 83 height 14
click at [95, 186] on textarea "Step 27: Click on Save button and Verify until shift is saved and store the shi…" at bounding box center [84, 179] width 83 height 38
click at [67, 173] on textarea "Step 27: Click on Save button and Verify until shift is saved and store the shi…" at bounding box center [84, 179] width 83 height 38
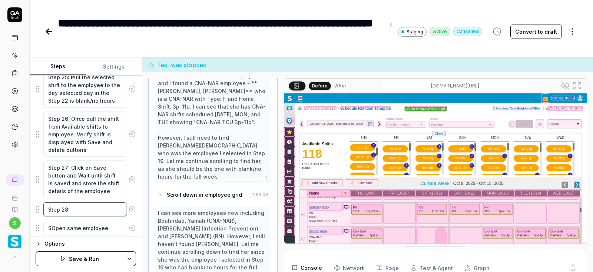
click at [88, 203] on textarea "Step 28:" at bounding box center [84, 209] width 83 height 14
click at [117, 207] on textarea "Step 28: Move mouse to" at bounding box center [84, 209] width 83 height 14
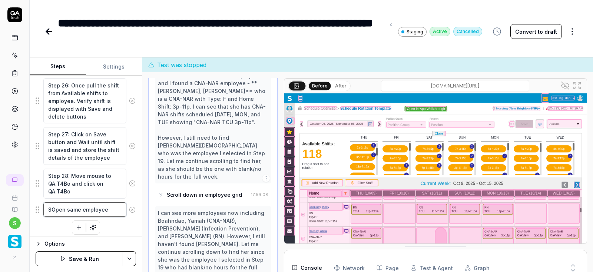
click at [112, 203] on textarea "SOpen same employee" at bounding box center [84, 209] width 83 height 14
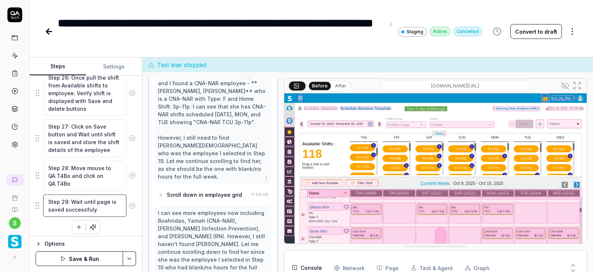
click at [103, 208] on textarea "Step 29: Wait until page is saved successfuly" at bounding box center [84, 206] width 83 height 23
click at [72, 227] on textarea "30: M" at bounding box center [84, 228] width 83 height 14
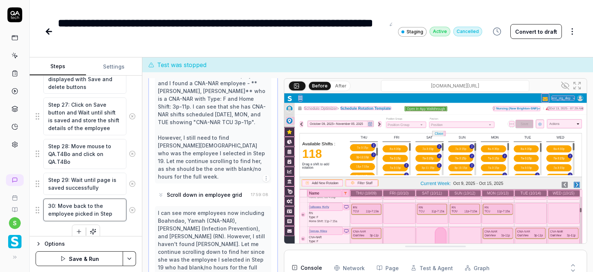
scroll to position [949, 0]
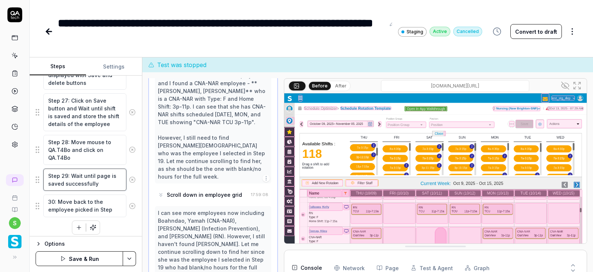
click at [103, 169] on textarea "Step 29: Wait until page is saved successfully" at bounding box center [84, 180] width 83 height 23
click at [115, 205] on textarea "30: Move back to the employee picked in Step" at bounding box center [84, 206] width 83 height 23
click at [76, 227] on button "button" at bounding box center [78, 227] width 13 height 13
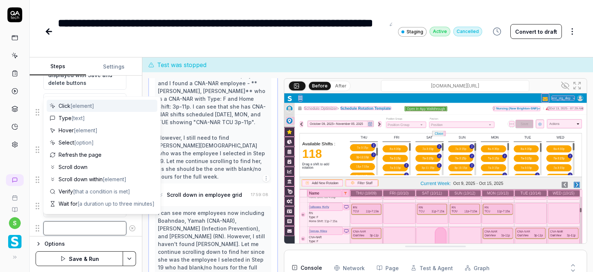
click at [68, 224] on textarea at bounding box center [84, 228] width 83 height 14
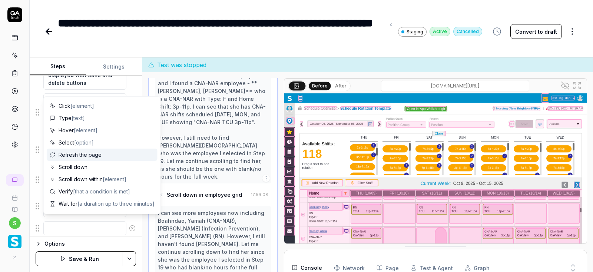
click at [249, 43] on div "**********" at bounding box center [221, 31] width 327 height 33
click at [82, 226] on textarea at bounding box center [84, 228] width 83 height 14
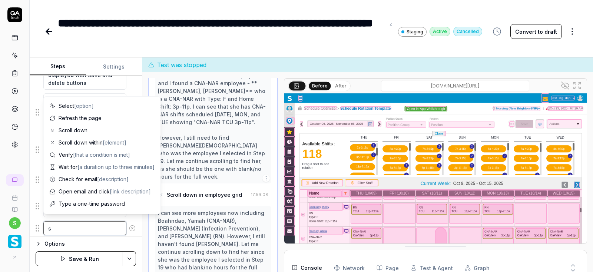
click at [73, 225] on textarea "s" at bounding box center [84, 228] width 83 height 14
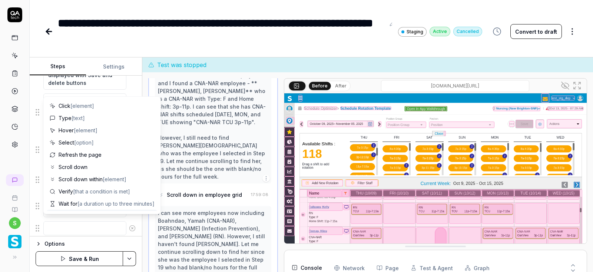
click at [390, 144] on img at bounding box center [435, 187] width 302 height 189
click at [73, 227] on textarea at bounding box center [84, 228] width 83 height 14
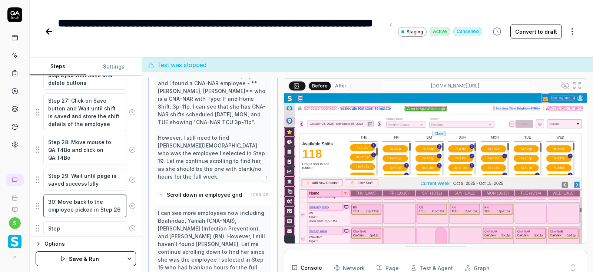
click at [48, 199] on textarea "30: Move back to the employee picked in Step 26" at bounding box center [84, 206] width 83 height 23
click at [67, 223] on textarea "Step" at bounding box center [84, 228] width 83 height 14
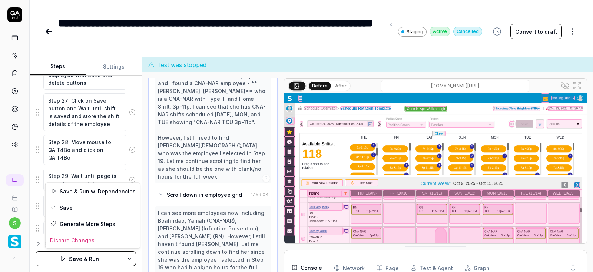
scroll to position [123, 0]
click at [127, 258] on html "**********" at bounding box center [296, 136] width 593 height 272
click at [71, 210] on div "Save" at bounding box center [93, 207] width 94 height 16
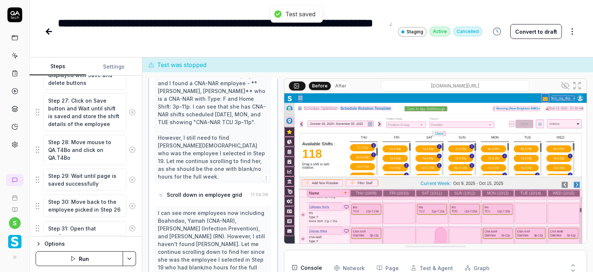
scroll to position [760, 0]
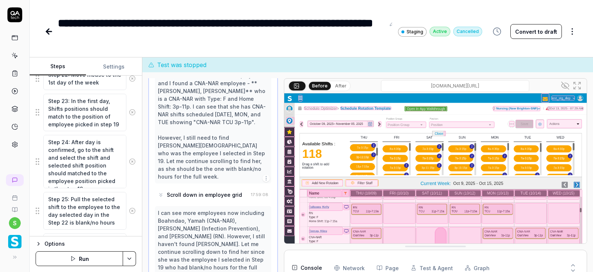
click at [80, 260] on button "Run" at bounding box center [79, 258] width 87 height 15
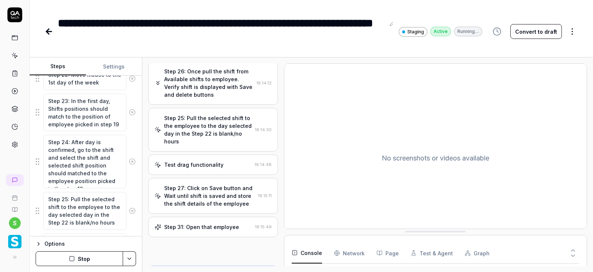
scroll to position [689, 0]
